Goal: Information Seeking & Learning: Learn about a topic

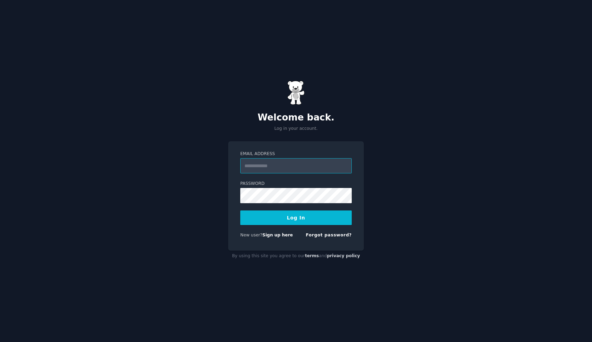
type input "**********"
click at [296, 217] on button "Log In" at bounding box center [296, 218] width 112 height 15
type input "**********"
click at [329, 217] on button "Log In" at bounding box center [296, 218] width 112 height 15
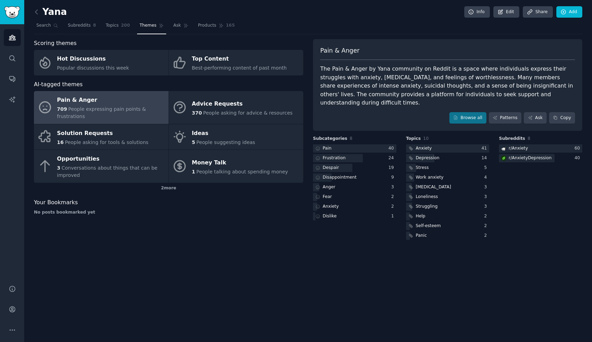
click at [508, 0] on div "Yana Info Edit Share Add Search Subreddits 8 Topics 200 Themes Ask Products 165…" at bounding box center [308, 171] width 568 height 342
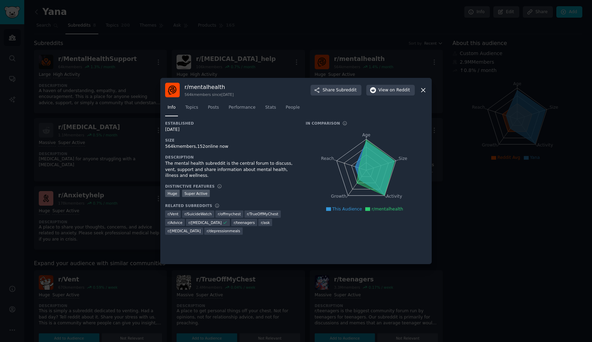
click at [425, 90] on icon at bounding box center [423, 90] width 7 height 7
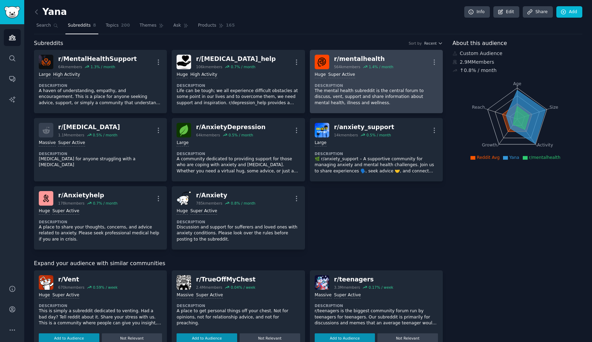
click at [368, 86] on dt "Description" at bounding box center [376, 85] width 123 height 5
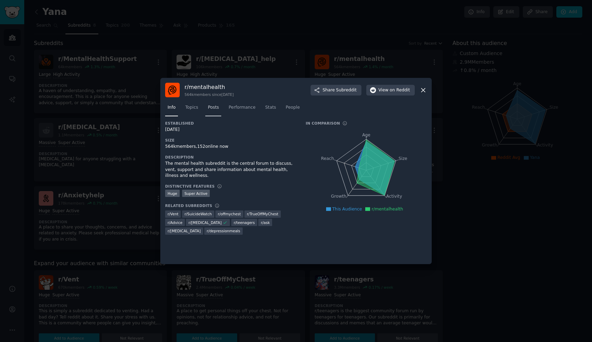
click at [219, 107] on span "Posts" at bounding box center [213, 108] width 11 height 6
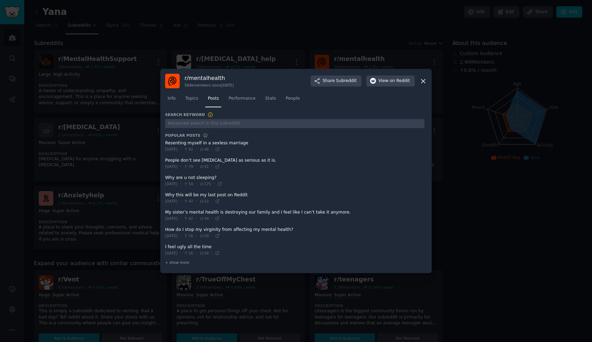
click at [246, 162] on span at bounding box center [294, 163] width 259 height 17
click at [385, 87] on button "View on Reddit" at bounding box center [390, 81] width 48 height 11
click at [222, 144] on span at bounding box center [294, 146] width 259 height 17
